Goal: Information Seeking & Learning: Stay updated

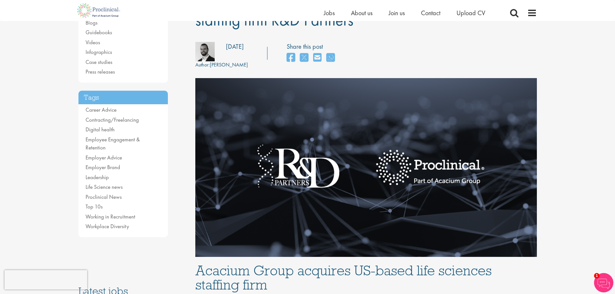
scroll to position [129, 0]
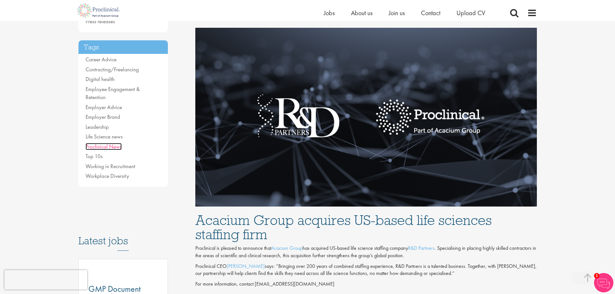
click at [113, 143] on link "Proclinical News" at bounding box center [104, 146] width 36 height 7
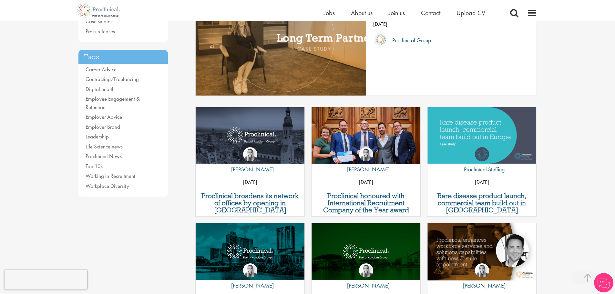
scroll to position [258, 0]
